Goal: Ask a question

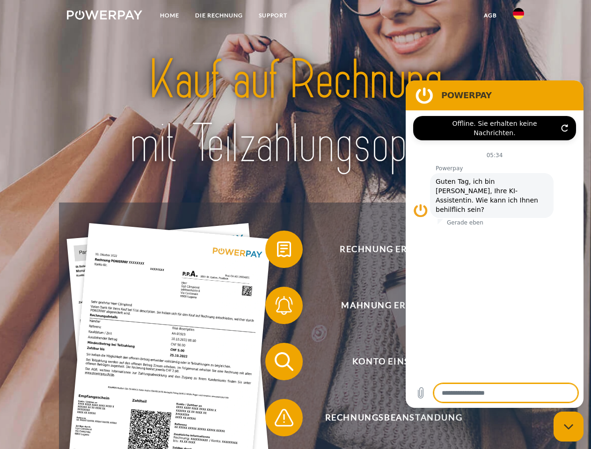
click at [104, 16] on img at bounding box center [104, 14] width 75 height 9
click at [518, 16] on img at bounding box center [518, 13] width 11 height 11
click at [490, 15] on link "agb" at bounding box center [490, 15] width 29 height 17
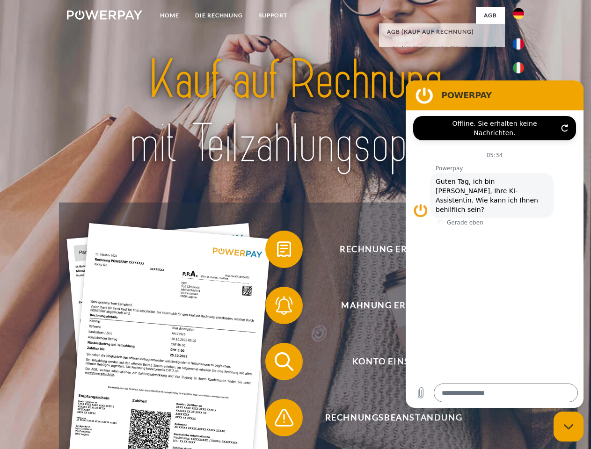
click at [277, 251] on span at bounding box center [269, 249] width 47 height 47
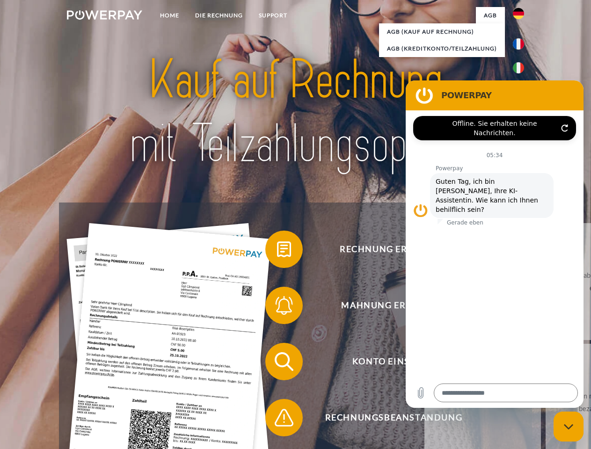
click at [277, 307] on div "Rechnung erhalten? Mahnung erhalten? Konto einsehen" at bounding box center [295, 389] width 472 height 374
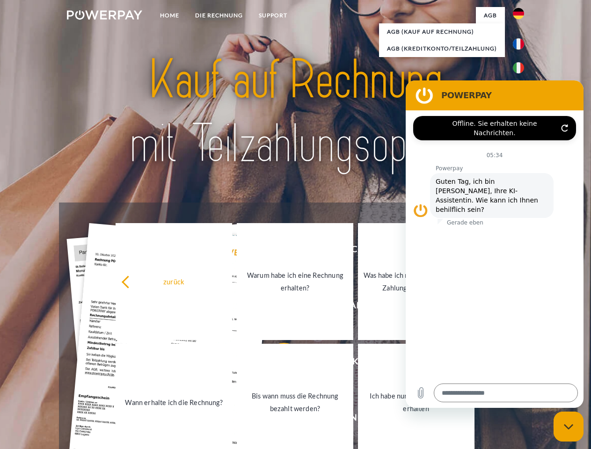
click at [277, 363] on link "Bis wann muss die Rechnung bezahlt werden?" at bounding box center [295, 402] width 116 height 117
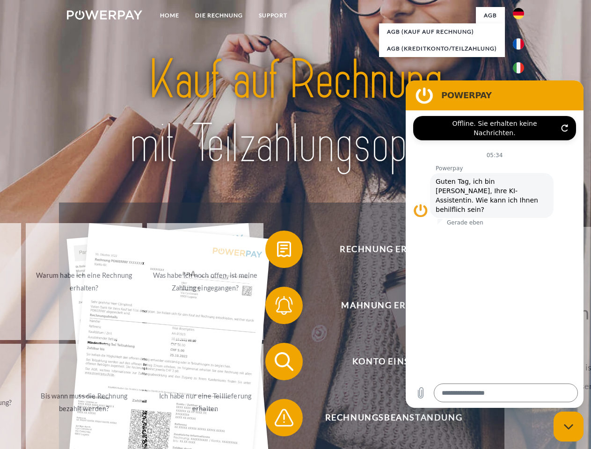
click at [277, 419] on span at bounding box center [269, 417] width 47 height 47
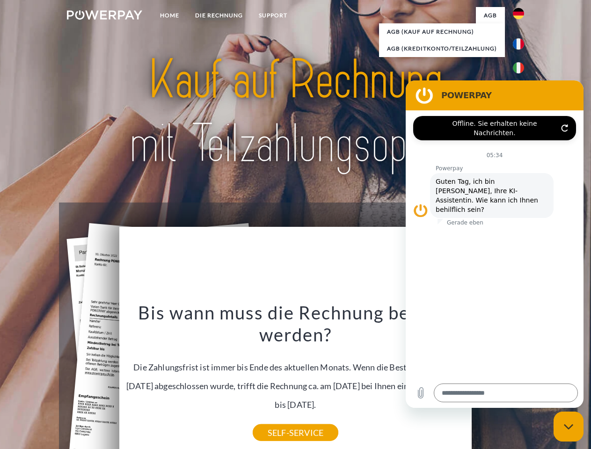
click at [568, 426] on icon "Messaging-Fenster schließen" at bounding box center [568, 427] width 10 height 6
type textarea "*"
